Goal: Check status: Check status

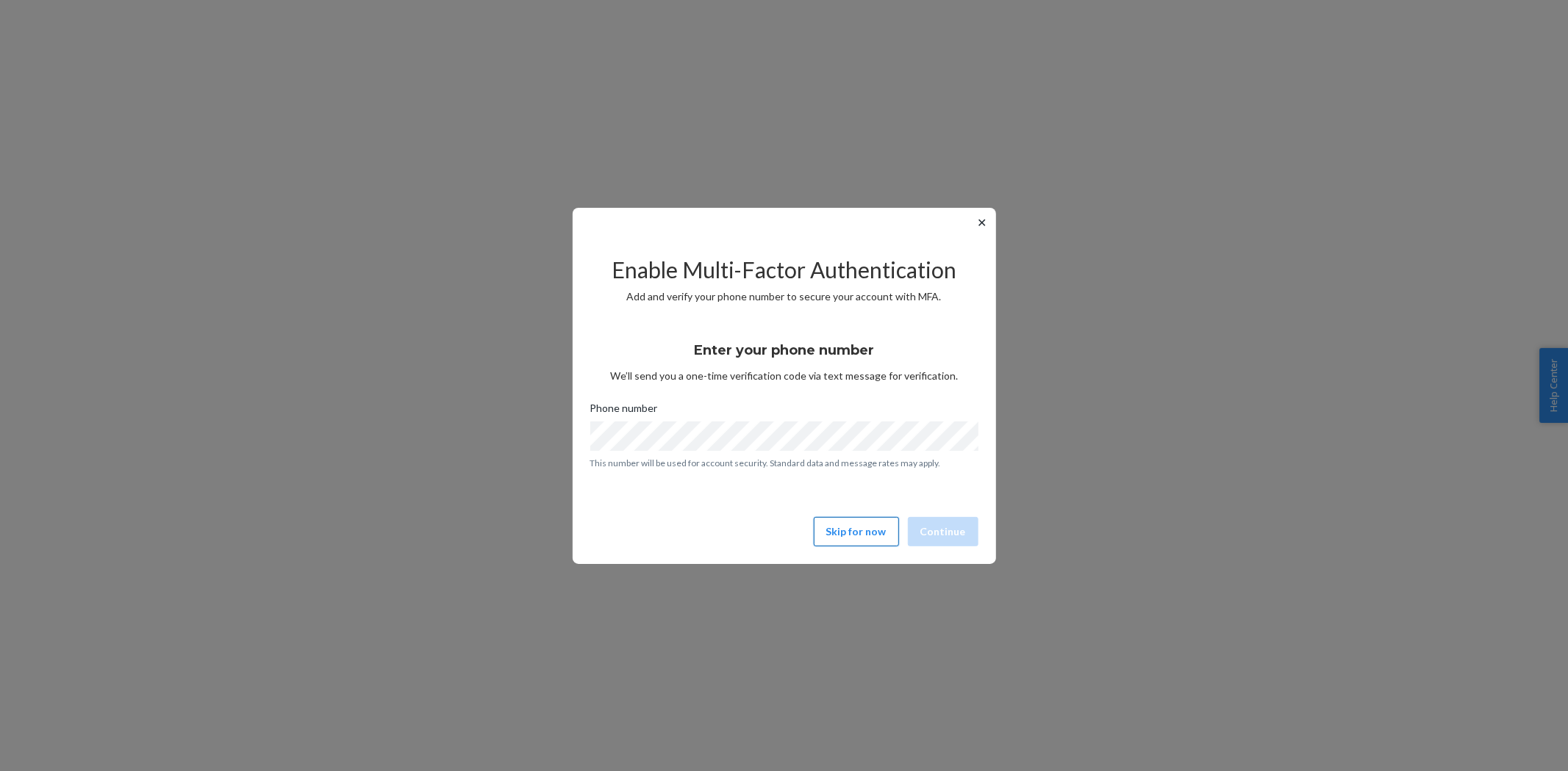
click at [839, 545] on button "Skip for now" at bounding box center [856, 531] width 86 height 29
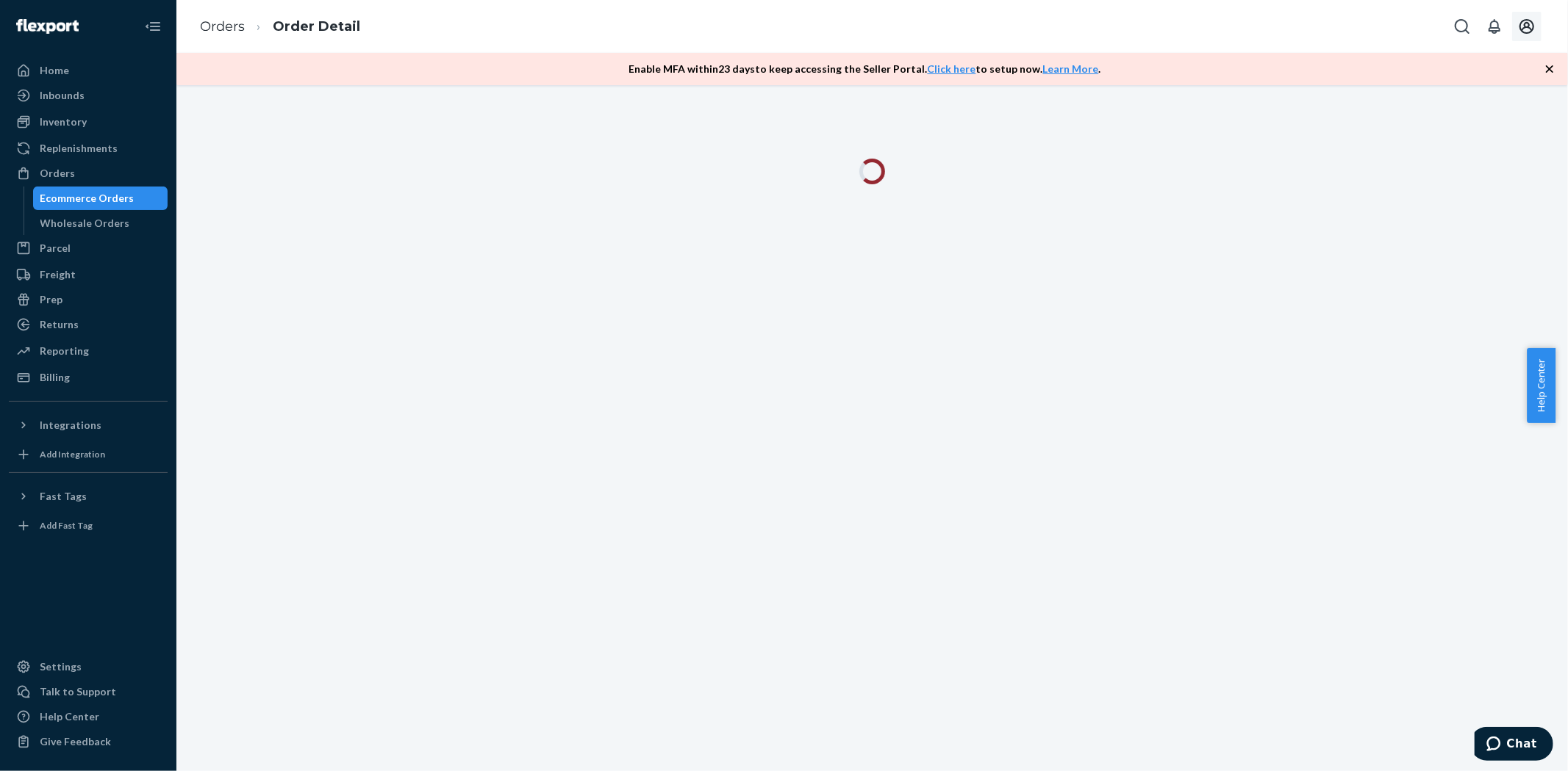
click at [1531, 22] on icon "Open account menu" at bounding box center [1527, 27] width 15 height 15
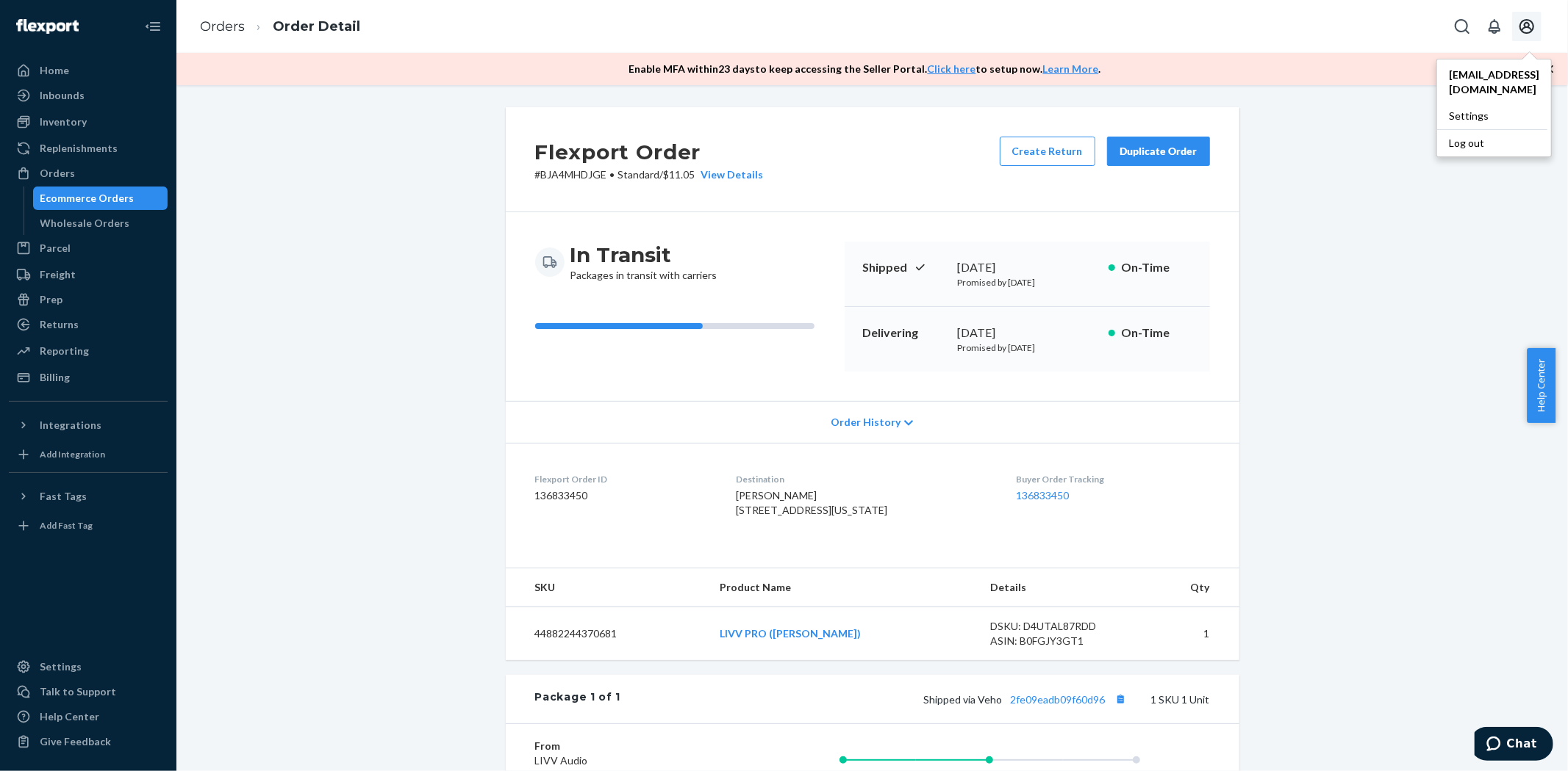
click at [99, 195] on div "Ecommerce Orders" at bounding box center [87, 199] width 94 height 15
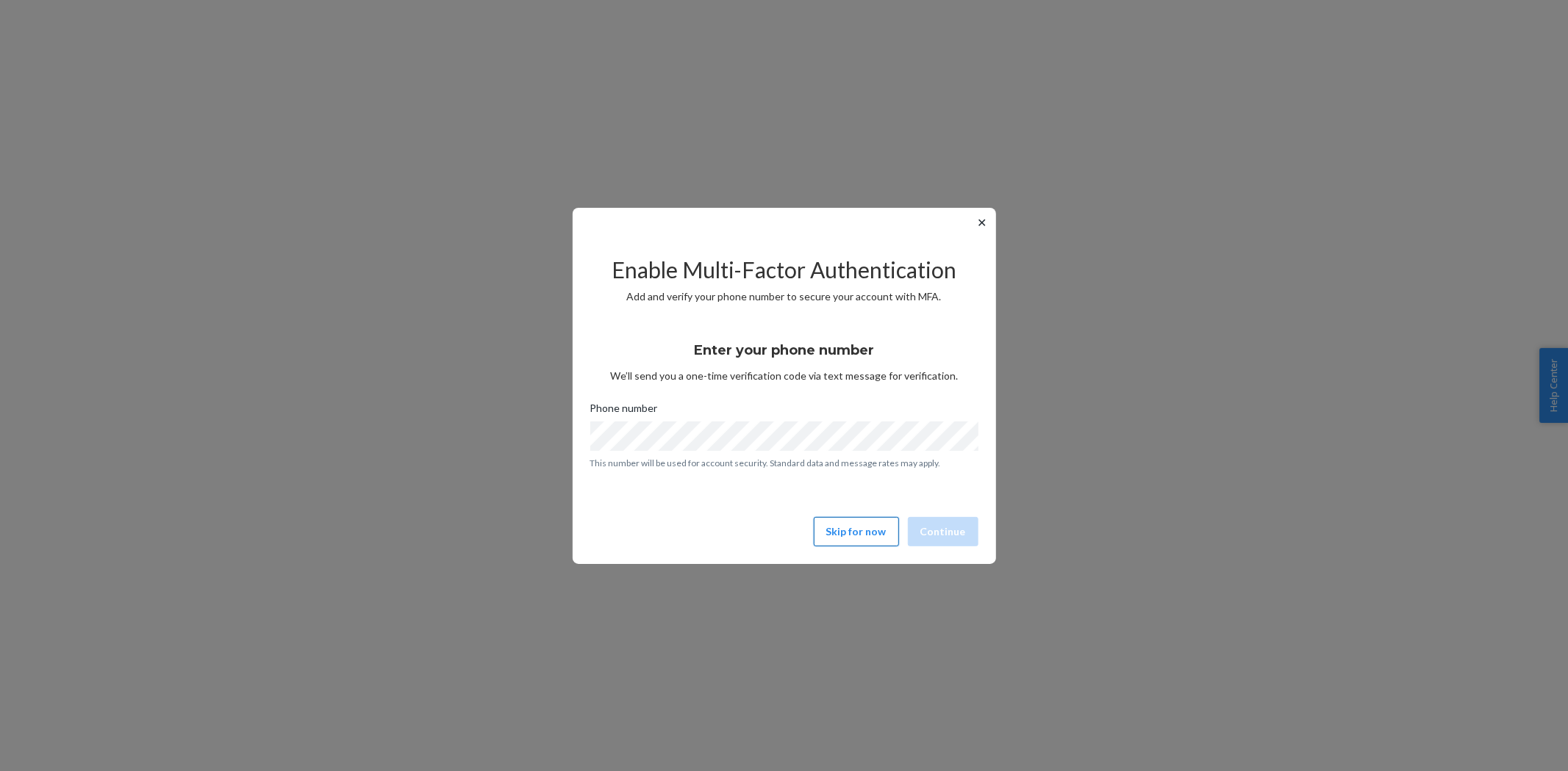
click at [858, 527] on button "Skip for now" at bounding box center [856, 531] width 86 height 29
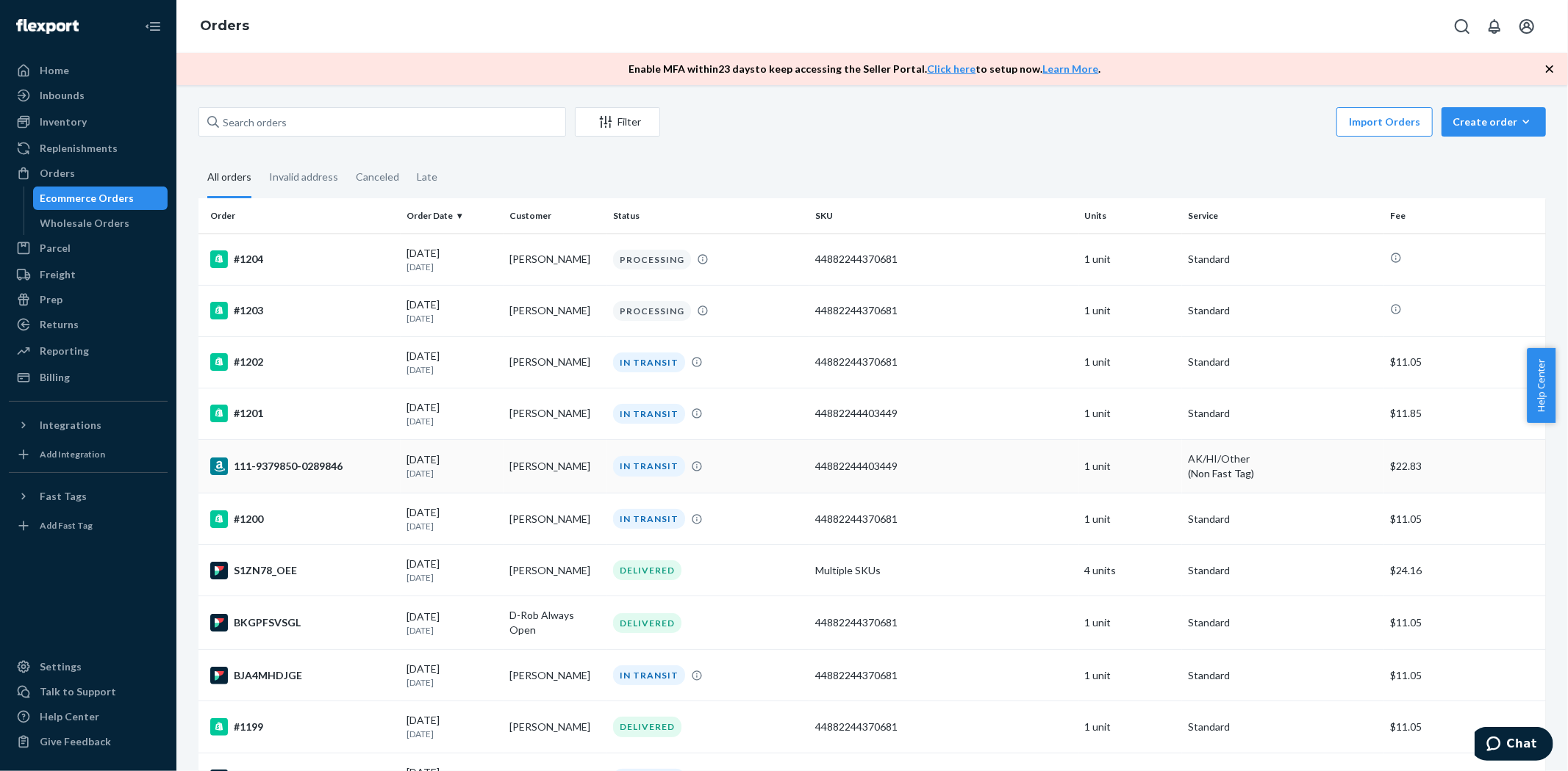
click at [289, 452] on td "111-9379850-0289846" at bounding box center [299, 467] width 202 height 54
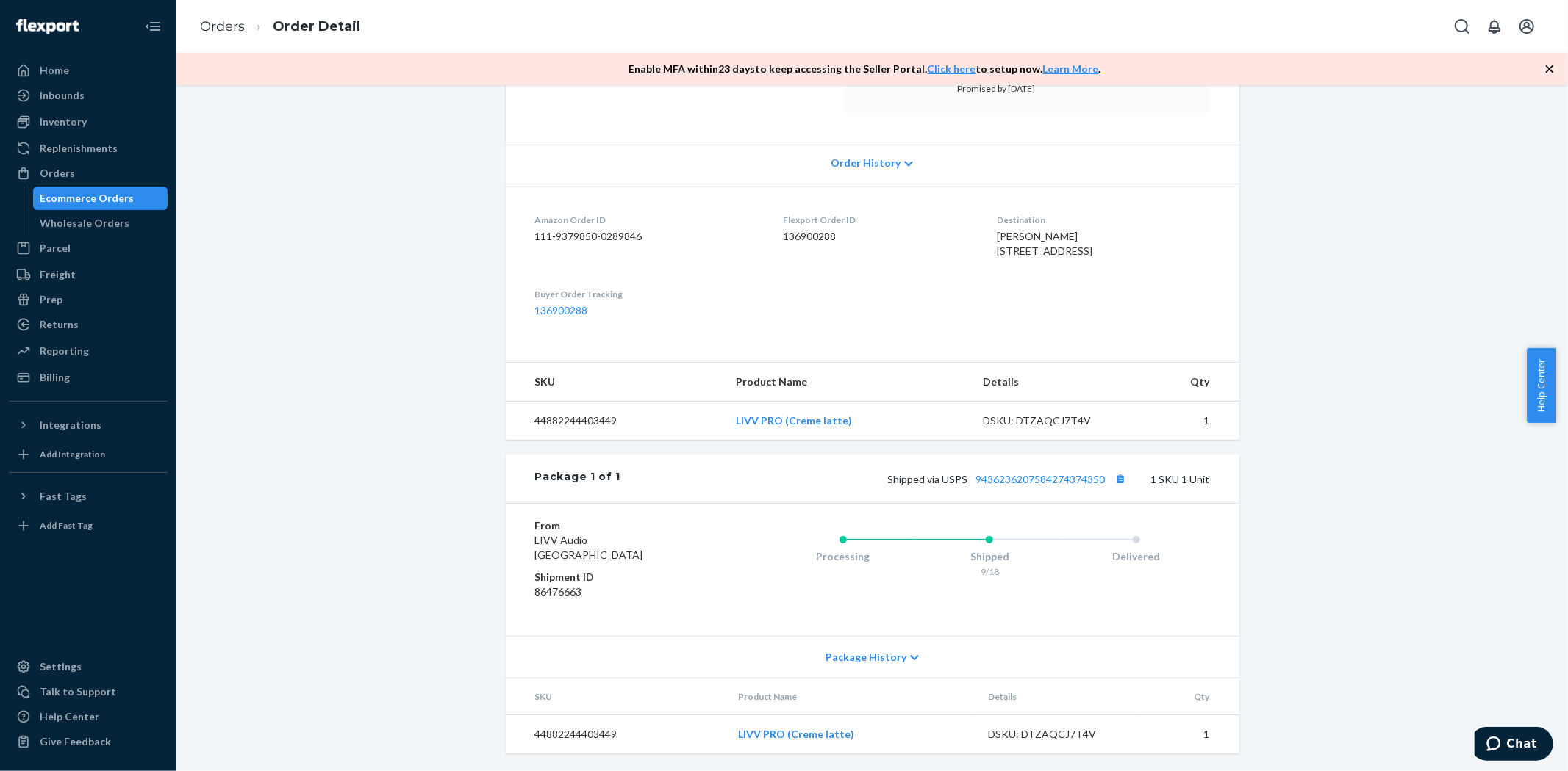
scroll to position [289, 0]
click at [978, 483] on link "9436236207584274374350" at bounding box center [1041, 479] width 129 height 13
